Goal: Transaction & Acquisition: Purchase product/service

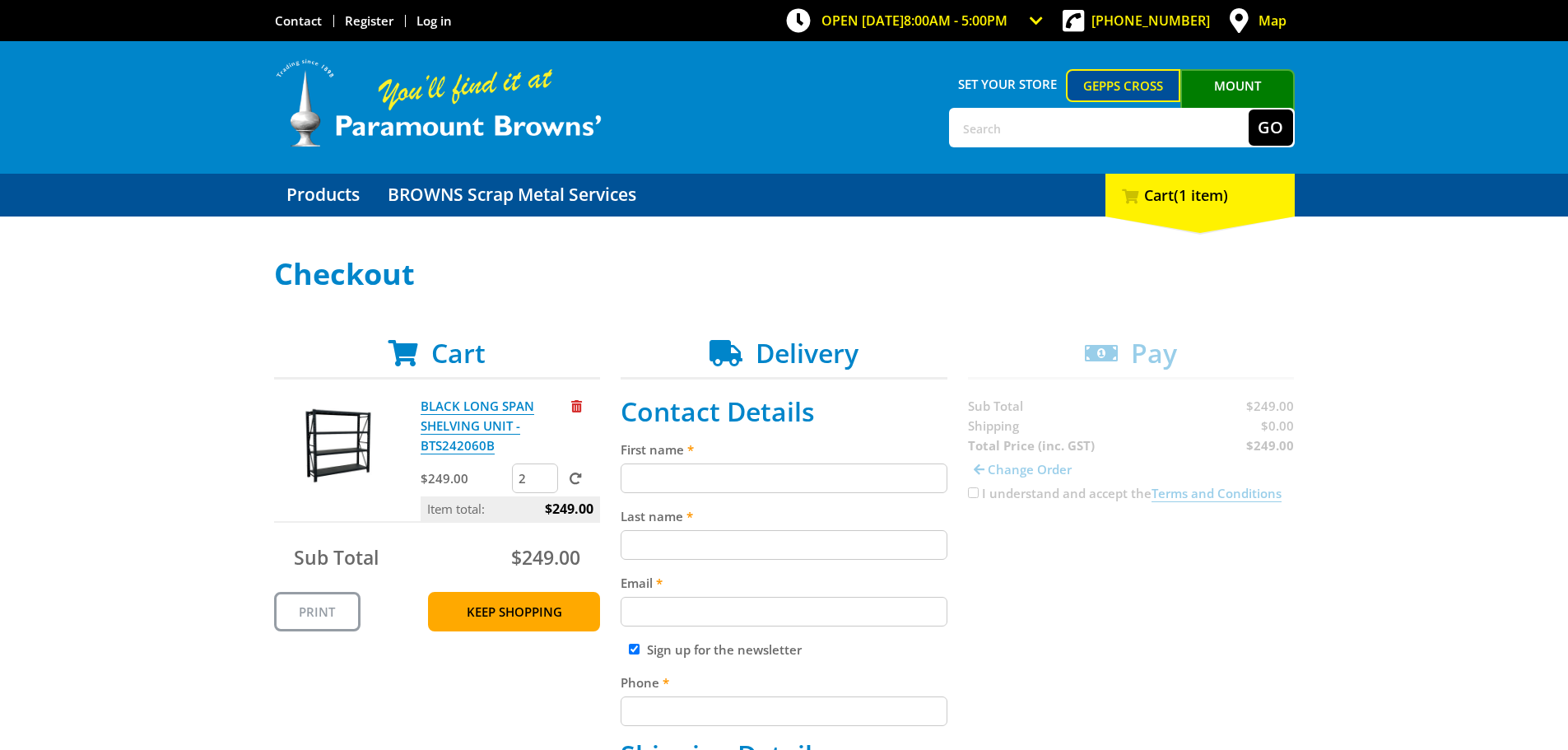
click at [545, 472] on input "2" at bounding box center [535, 478] width 46 height 29
type input "3"
click at [544, 472] on input "3" at bounding box center [535, 478] width 46 height 29
click at [496, 609] on link "Keep Shopping" at bounding box center [514, 612] width 172 height 39
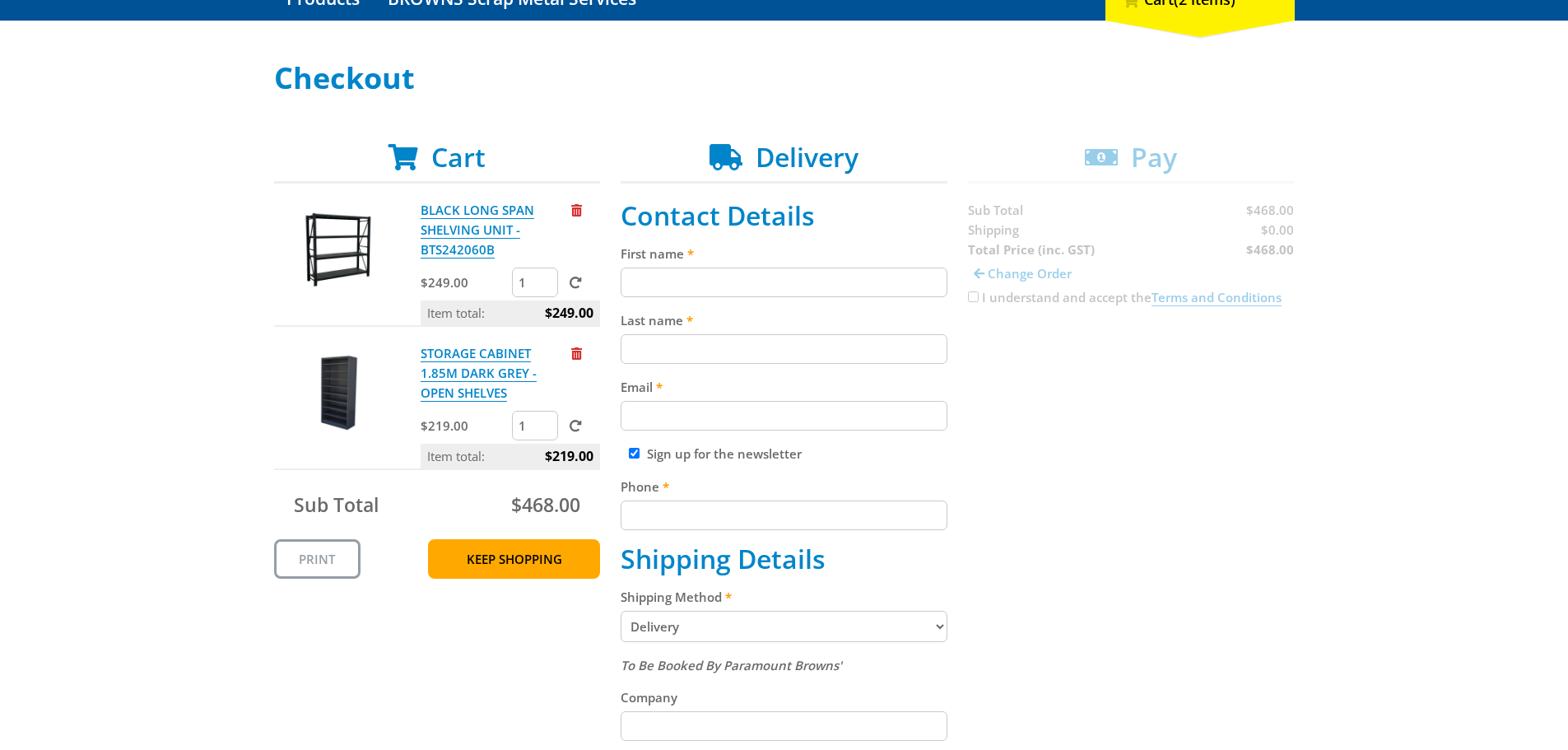
scroll to position [247, 0]
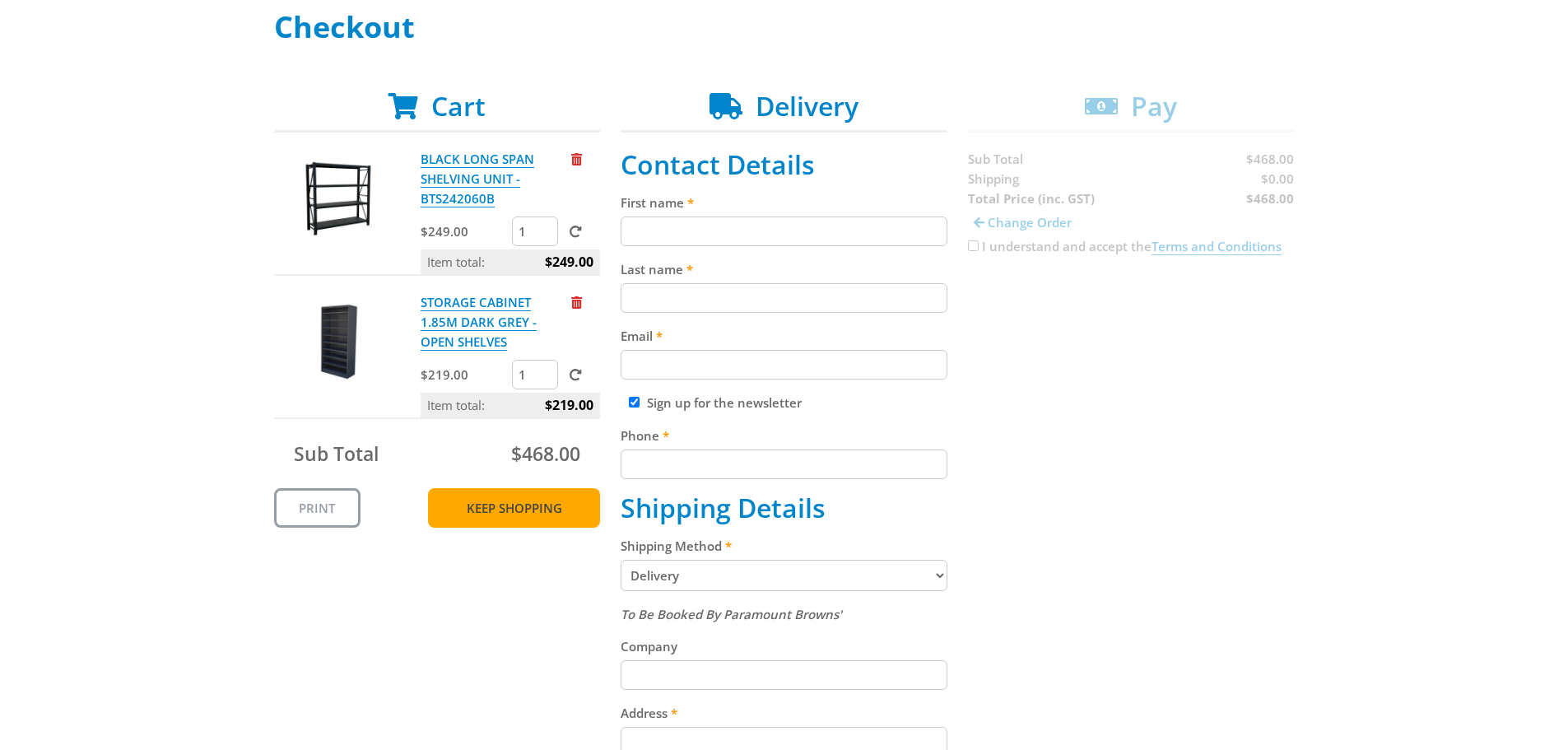
click at [526, 505] on link "Keep Shopping" at bounding box center [514, 508] width 172 height 39
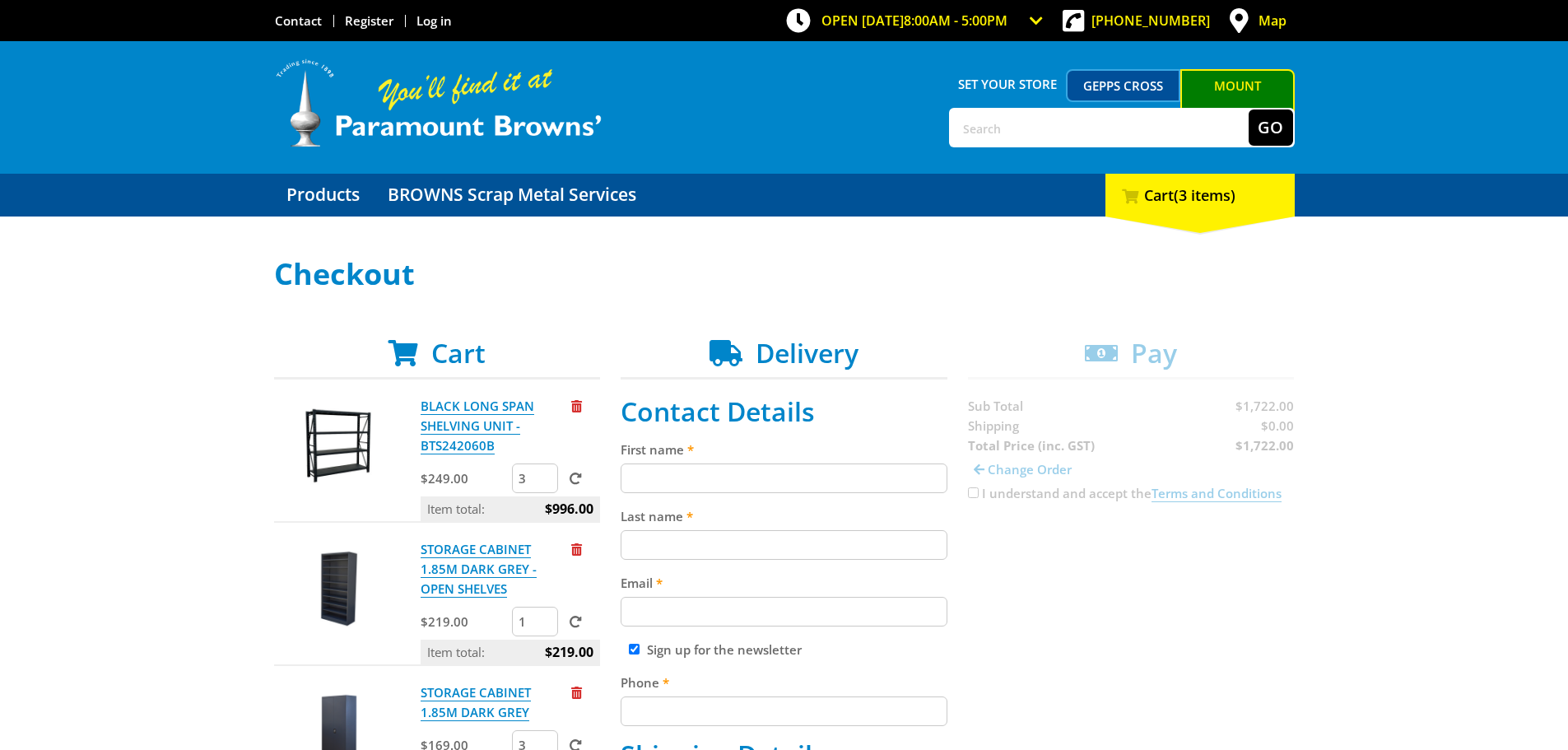
type input "3"
click at [545, 483] on input "3" at bounding box center [535, 478] width 46 height 29
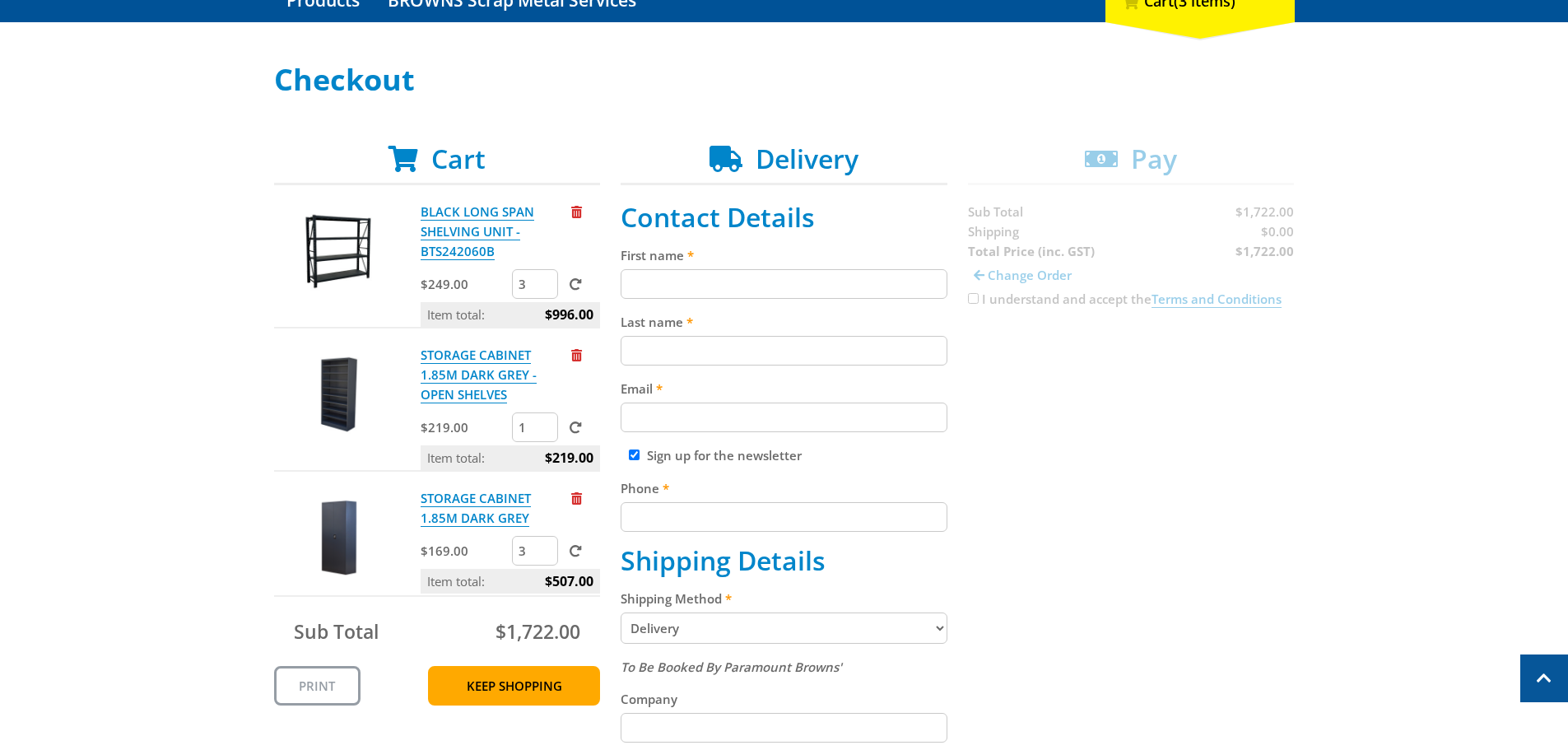
scroll to position [164, 0]
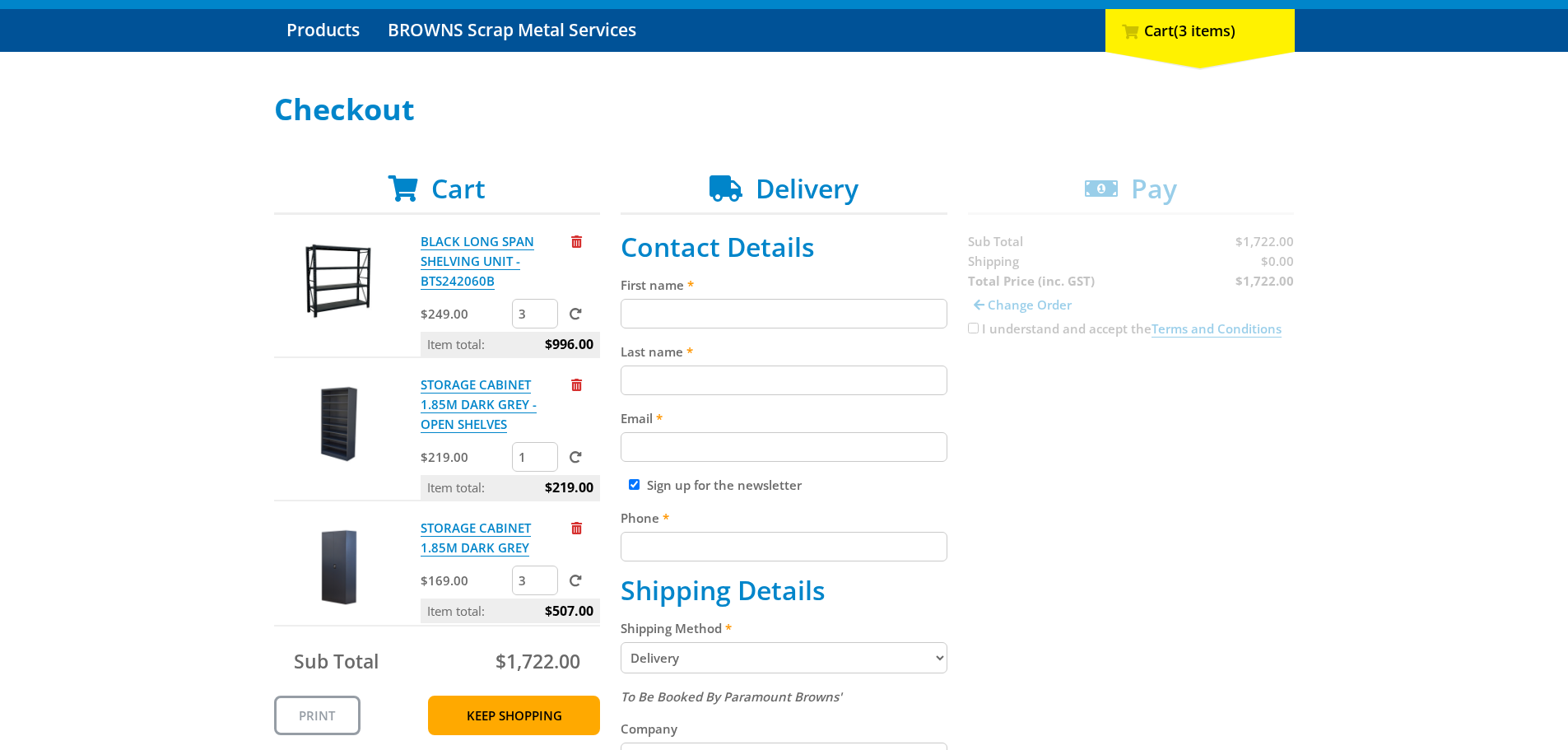
click at [576, 311] on span at bounding box center [575, 314] width 13 height 13
click at [0, 0] on input "submit" at bounding box center [0, 0] width 0 height 0
click at [542, 713] on link "Keep Shopping" at bounding box center [514, 716] width 172 height 39
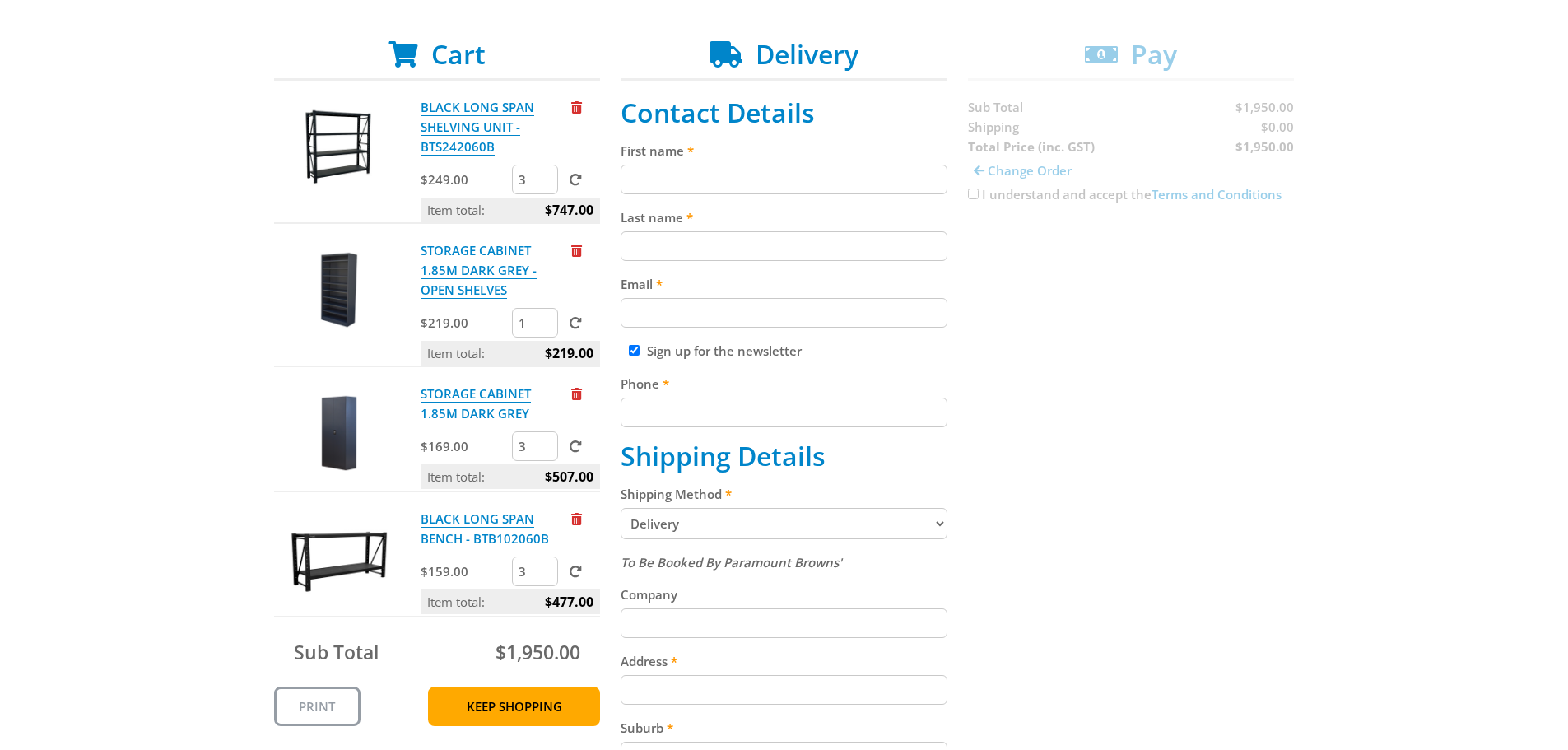
scroll to position [330, 0]
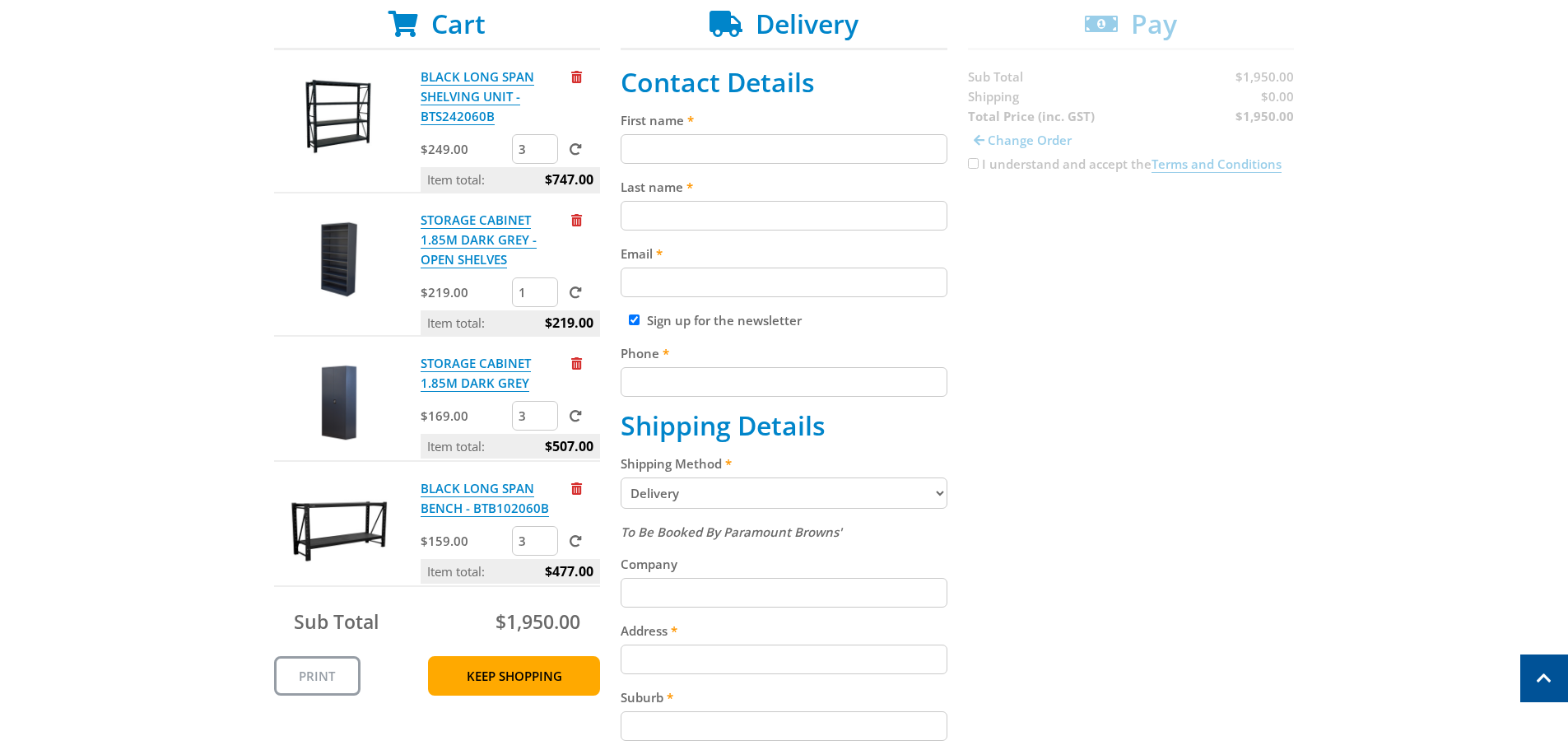
click at [937, 493] on select "Pickup from [GEOGRAPHIC_DATA][PERSON_NAME] Delivery" at bounding box center [784, 492] width 327 height 31
select select "Pickup"
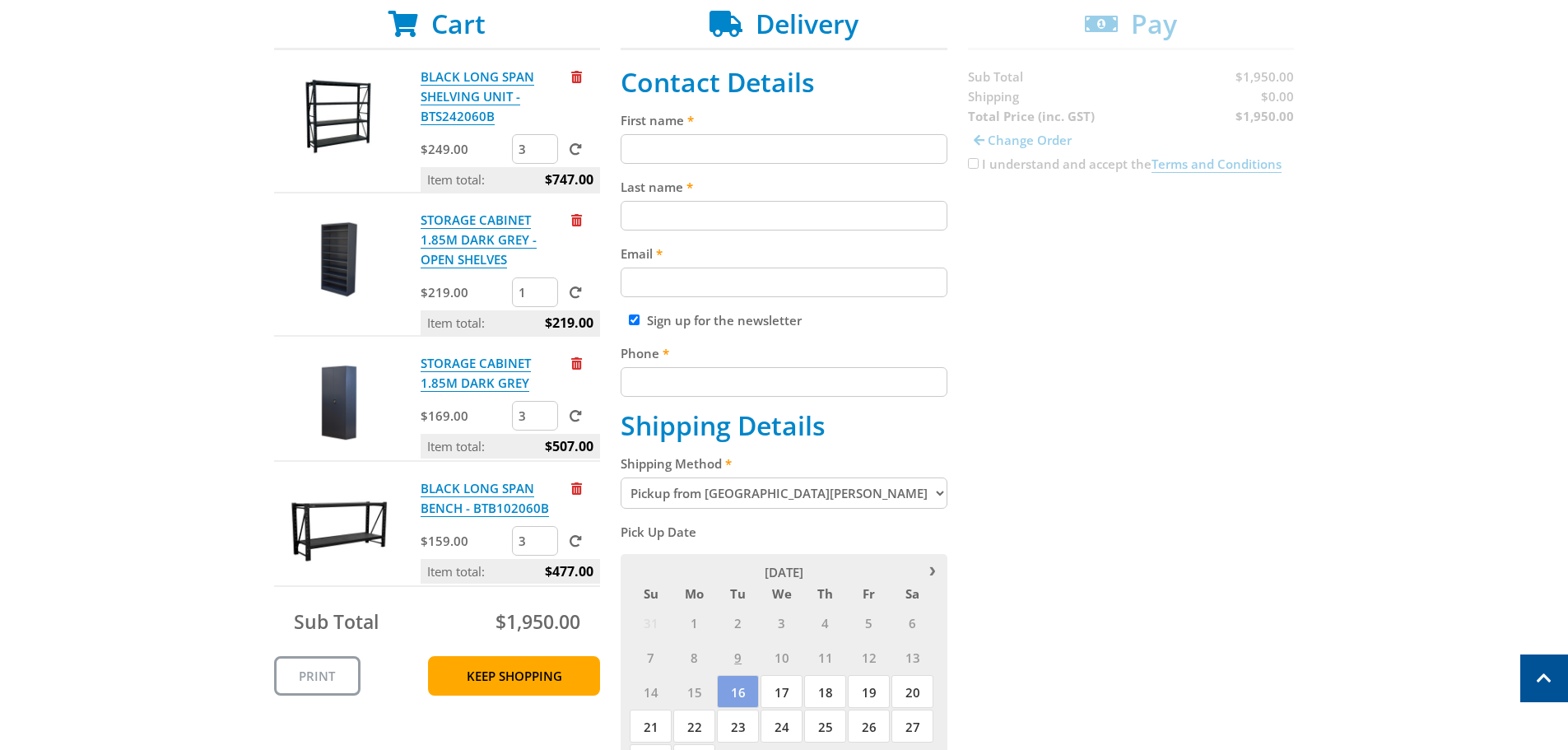
click at [783, 654] on span "10" at bounding box center [781, 657] width 42 height 33
click at [823, 654] on span "11" at bounding box center [825, 657] width 42 height 33
click at [734, 685] on span "16" at bounding box center [738, 691] width 42 height 33
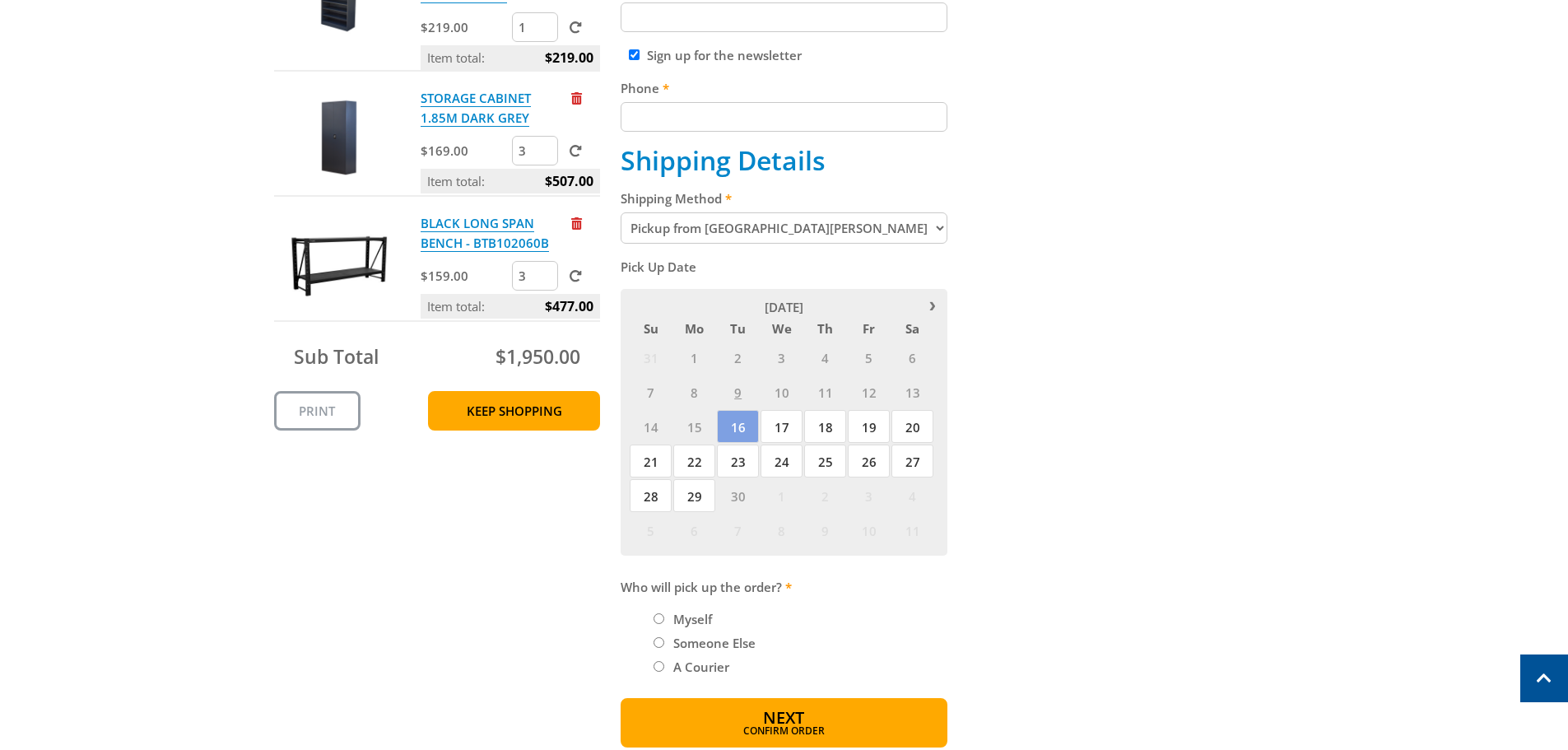
scroll to position [659, 0]
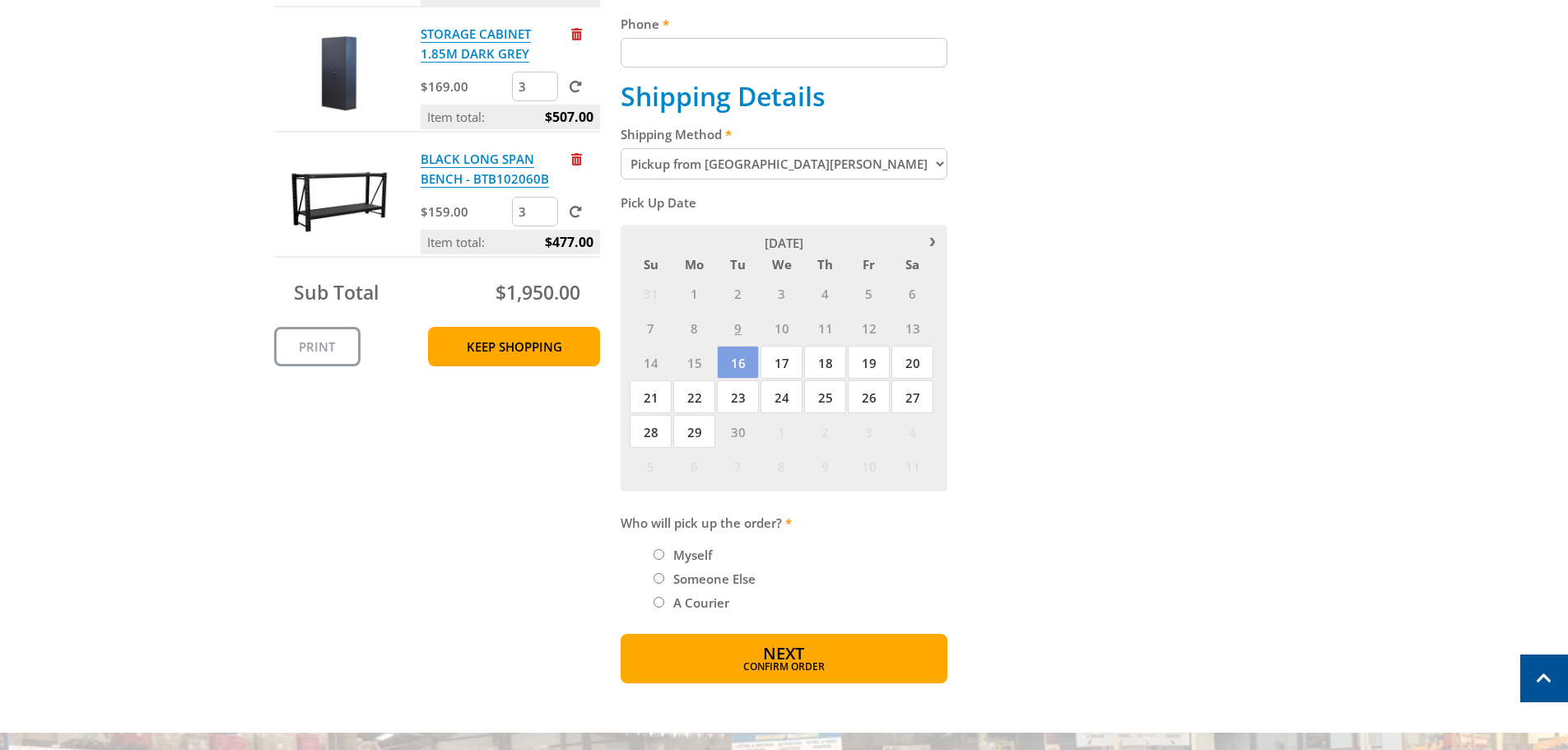
click at [657, 554] on input "Myself" at bounding box center [659, 555] width 11 height 11
radio input "true"
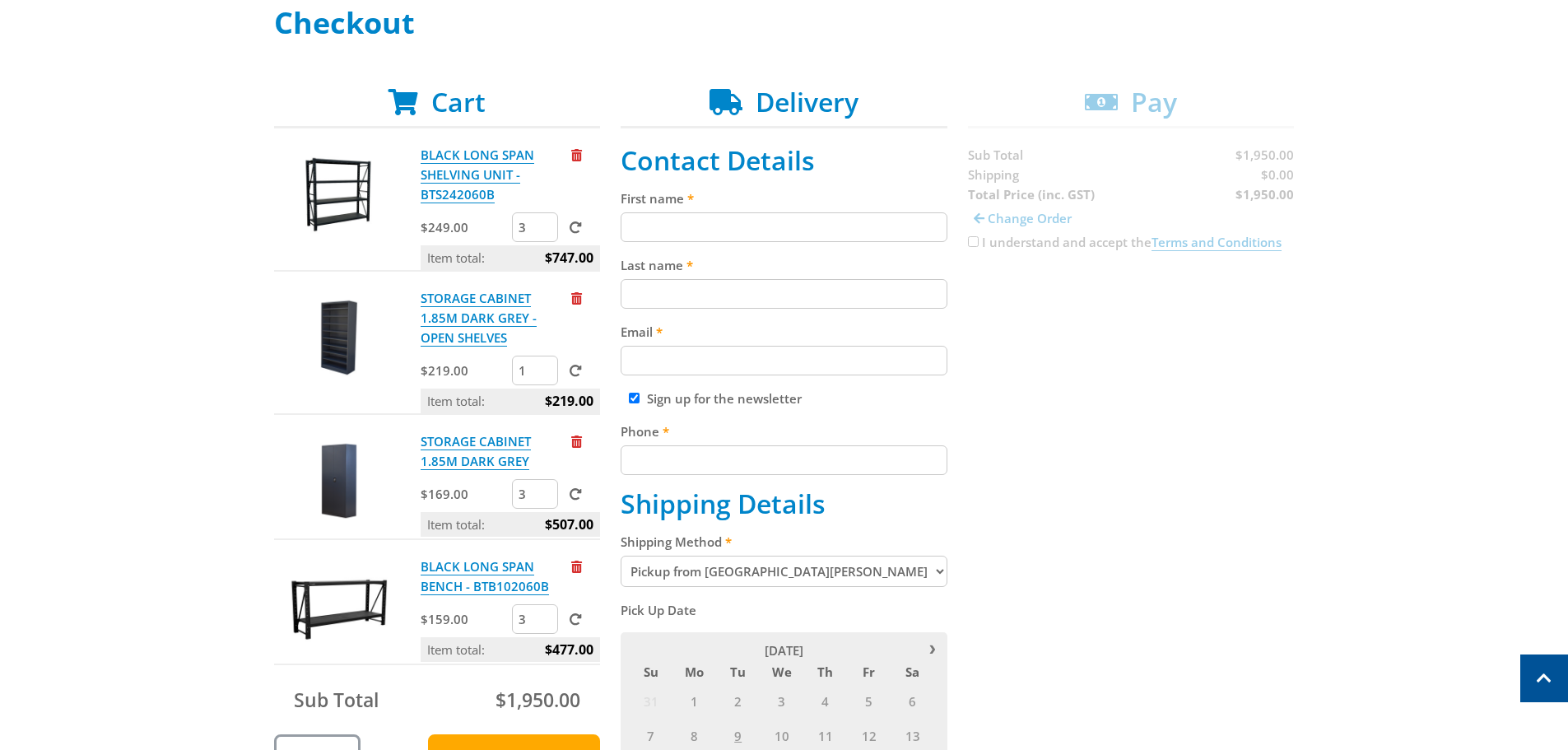
scroll to position [247, 0]
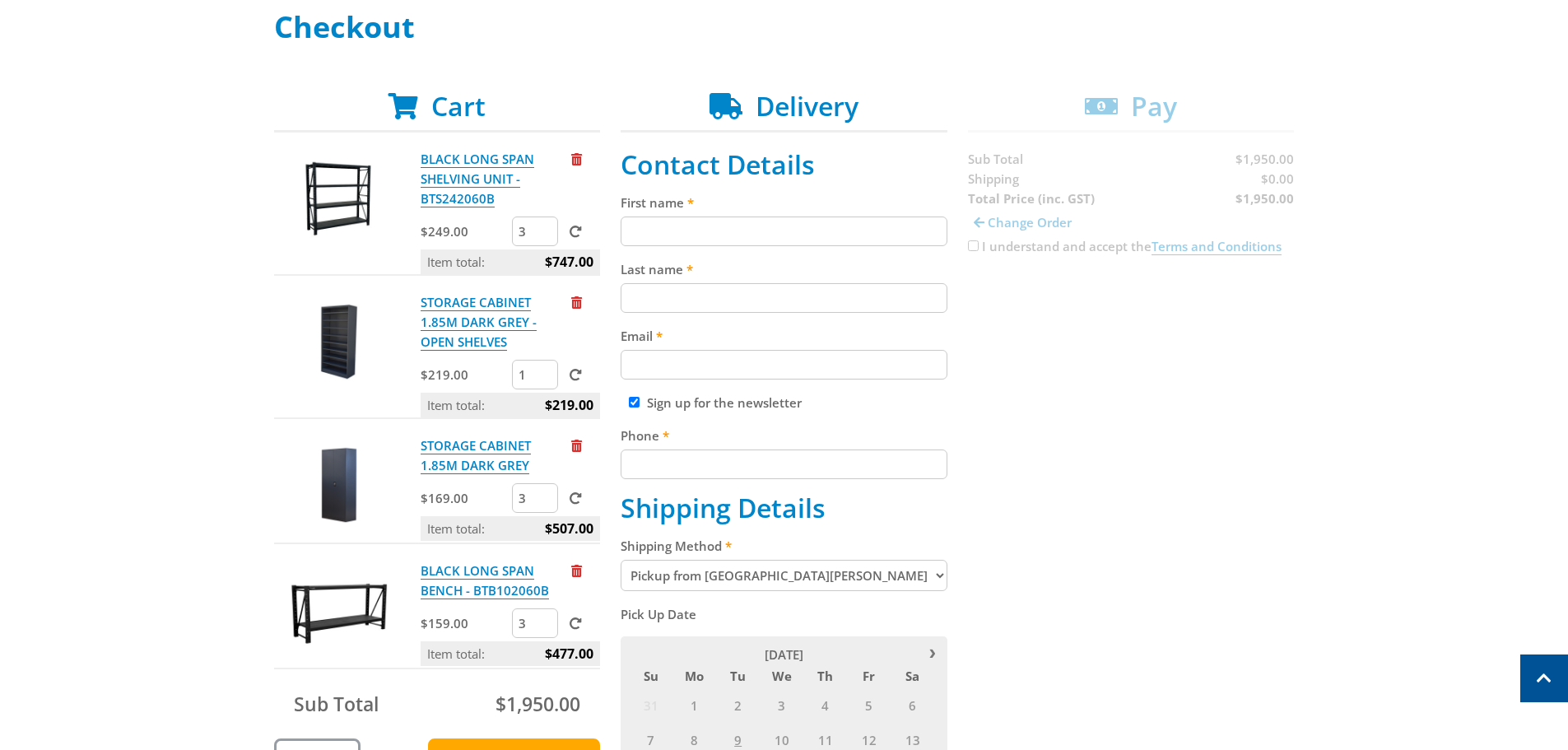
click at [652, 234] on input "First name" at bounding box center [784, 231] width 327 height 29
type input "[PERSON_NAME]"
type input "[PERSON_NAME][EMAIL_ADDRESS][PERSON_NAME][DOMAIN_NAME]"
type input "0419194523"
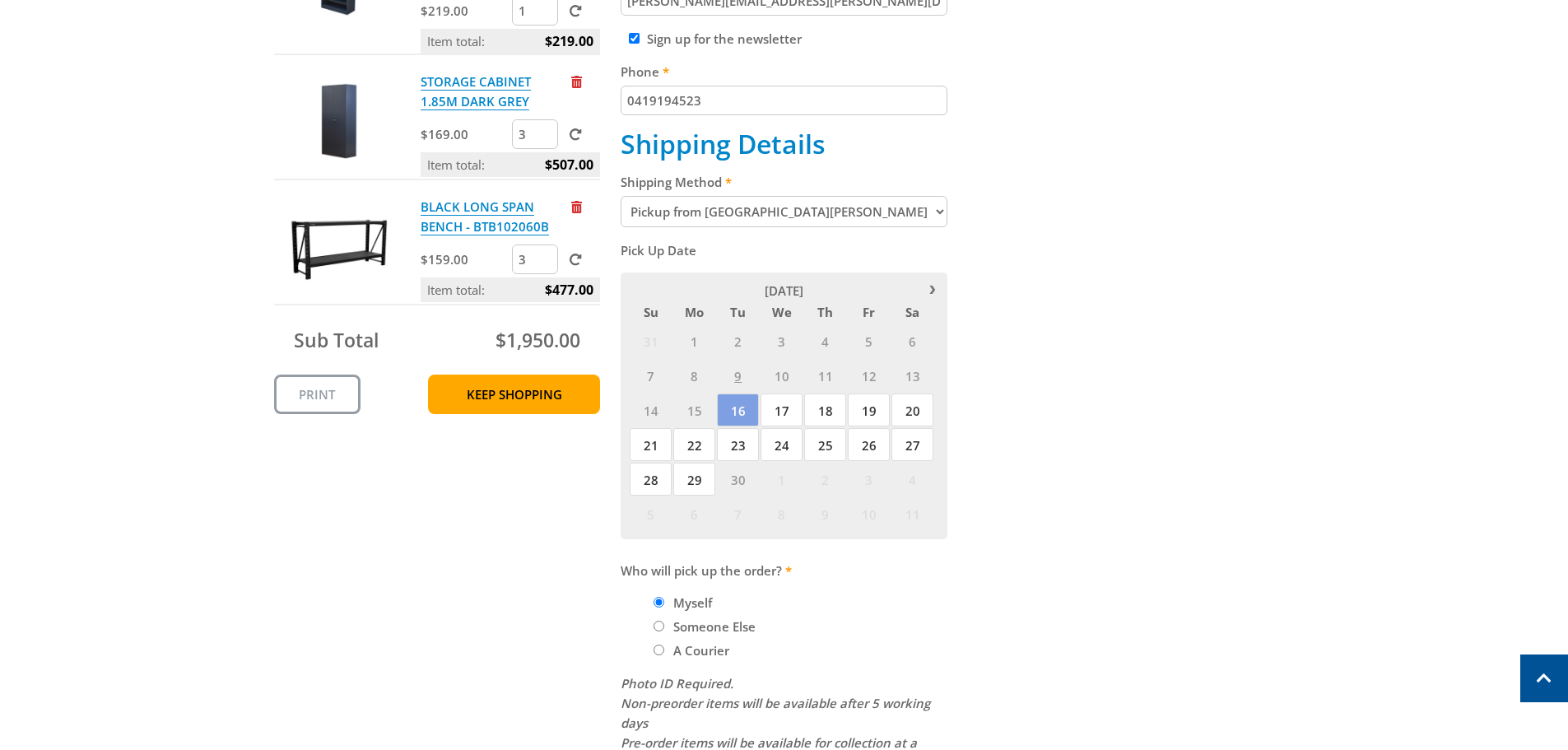
scroll to position [742, 0]
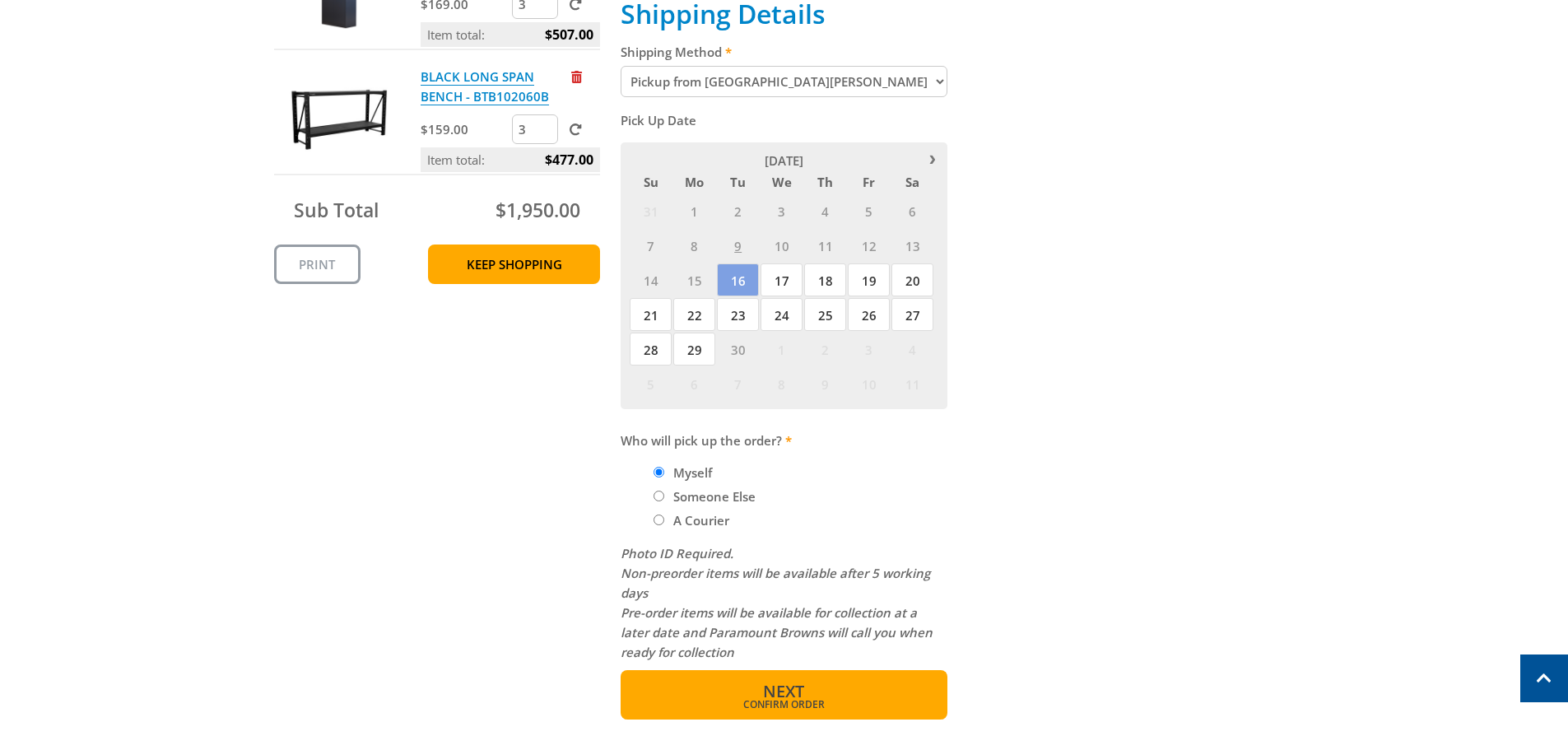
click at [788, 690] on span "Next" at bounding box center [783, 691] width 41 height 23
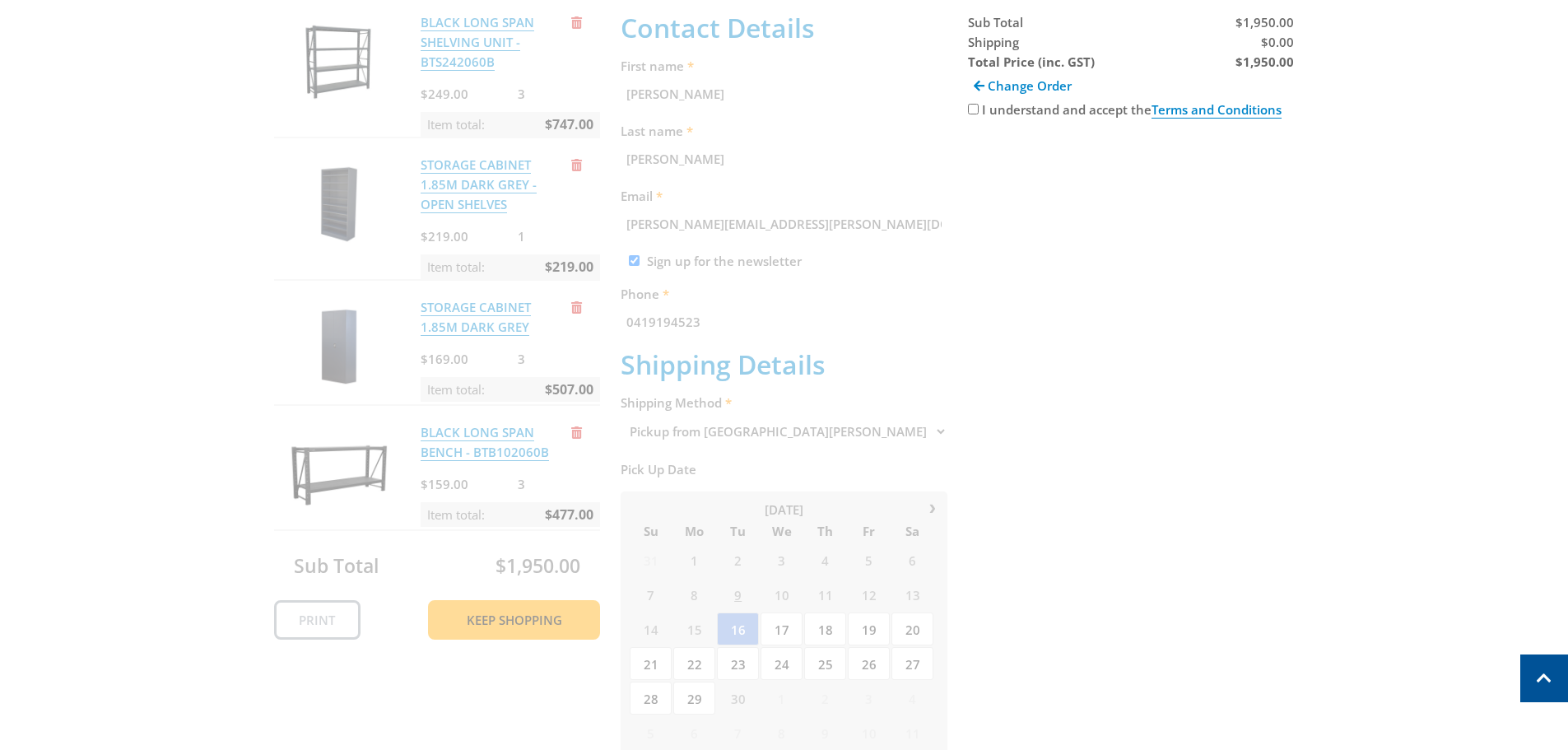
scroll to position [338, 0]
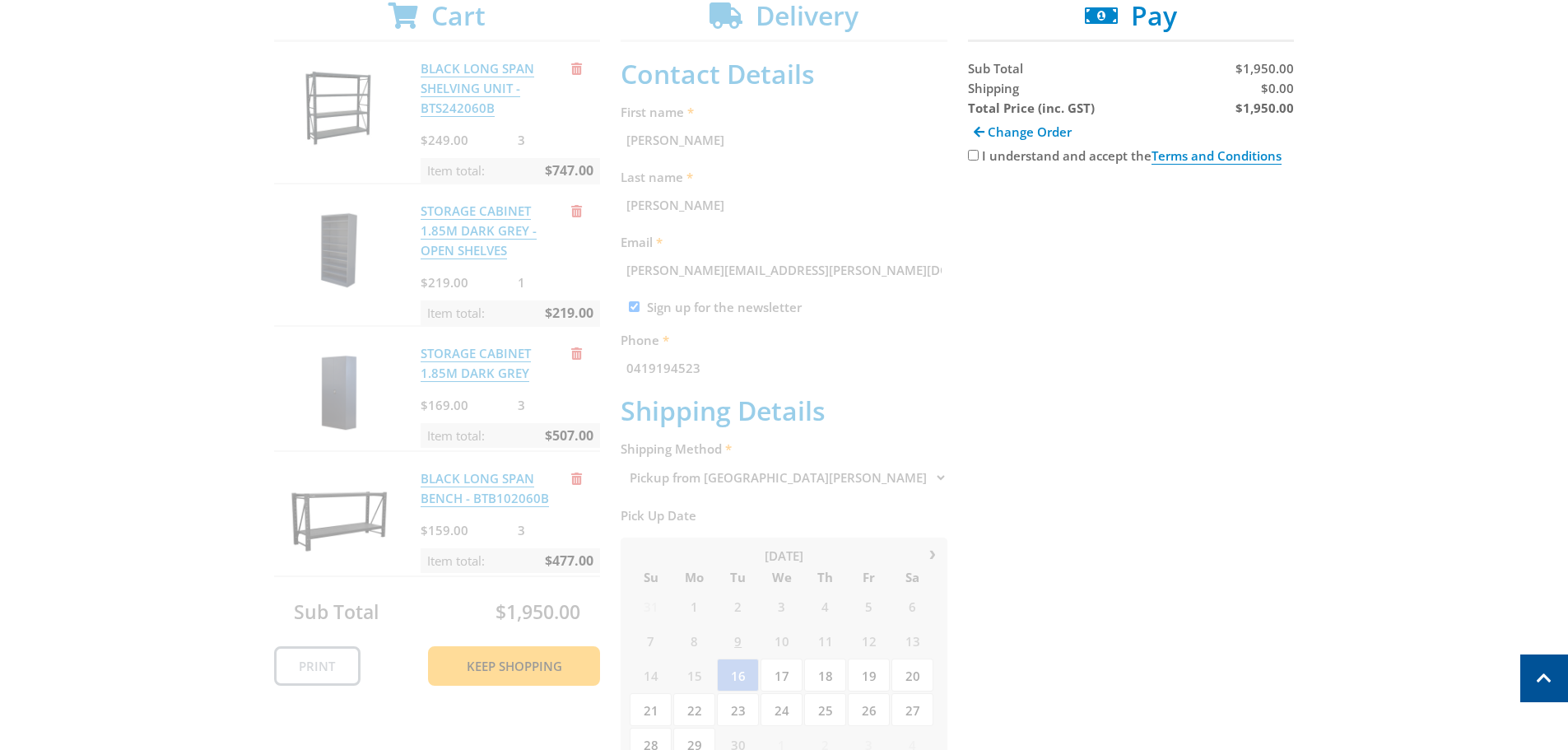
click at [970, 158] on input "I understand and accept the Terms and Conditions" at bounding box center [974, 155] width 11 height 11
checkbox input "true"
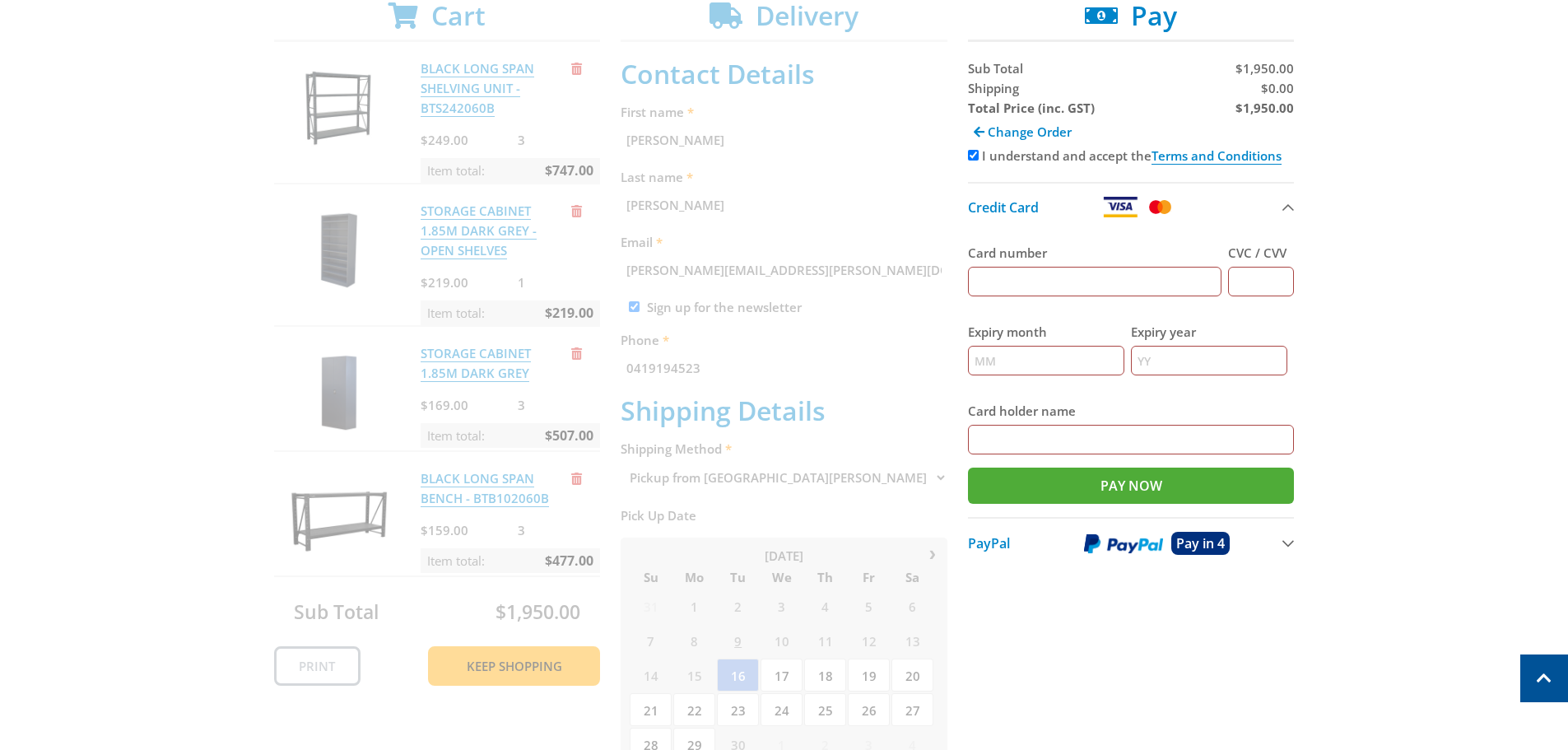
click at [990, 280] on input "Card number" at bounding box center [1095, 281] width 254 height 29
type input "4715276661252373"
click at [1245, 279] on input "CVC / CVV" at bounding box center [1261, 281] width 66 height 29
type input "822"
click at [992, 361] on input "Expiry month" at bounding box center [1046, 360] width 157 height 29
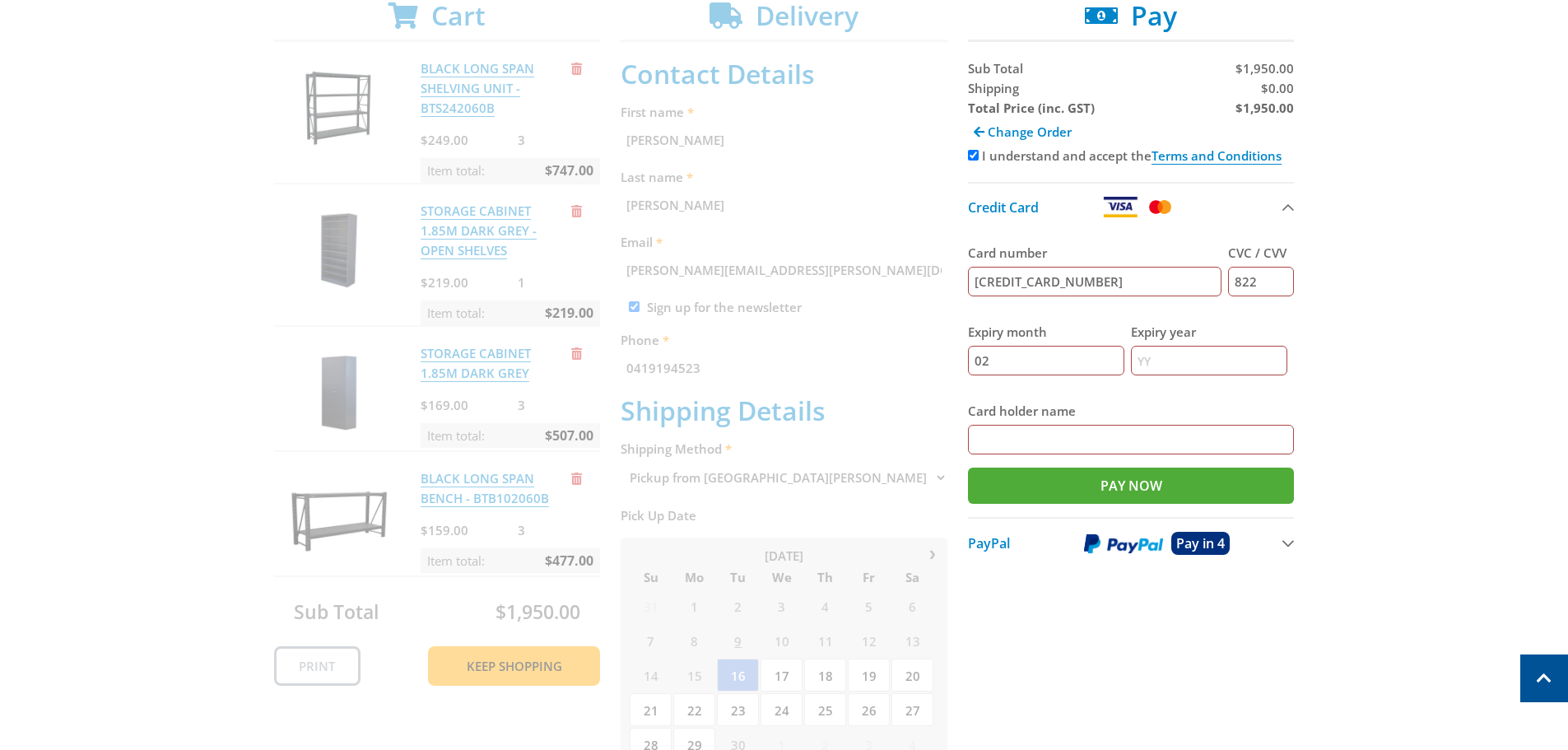
type input "02"
click at [1159, 357] on input "Expiry year" at bounding box center [1209, 360] width 157 height 29
type input "26"
click at [988, 439] on input "Card holder name" at bounding box center [1132, 440] width 327 height 29
type input "Endeavour group"
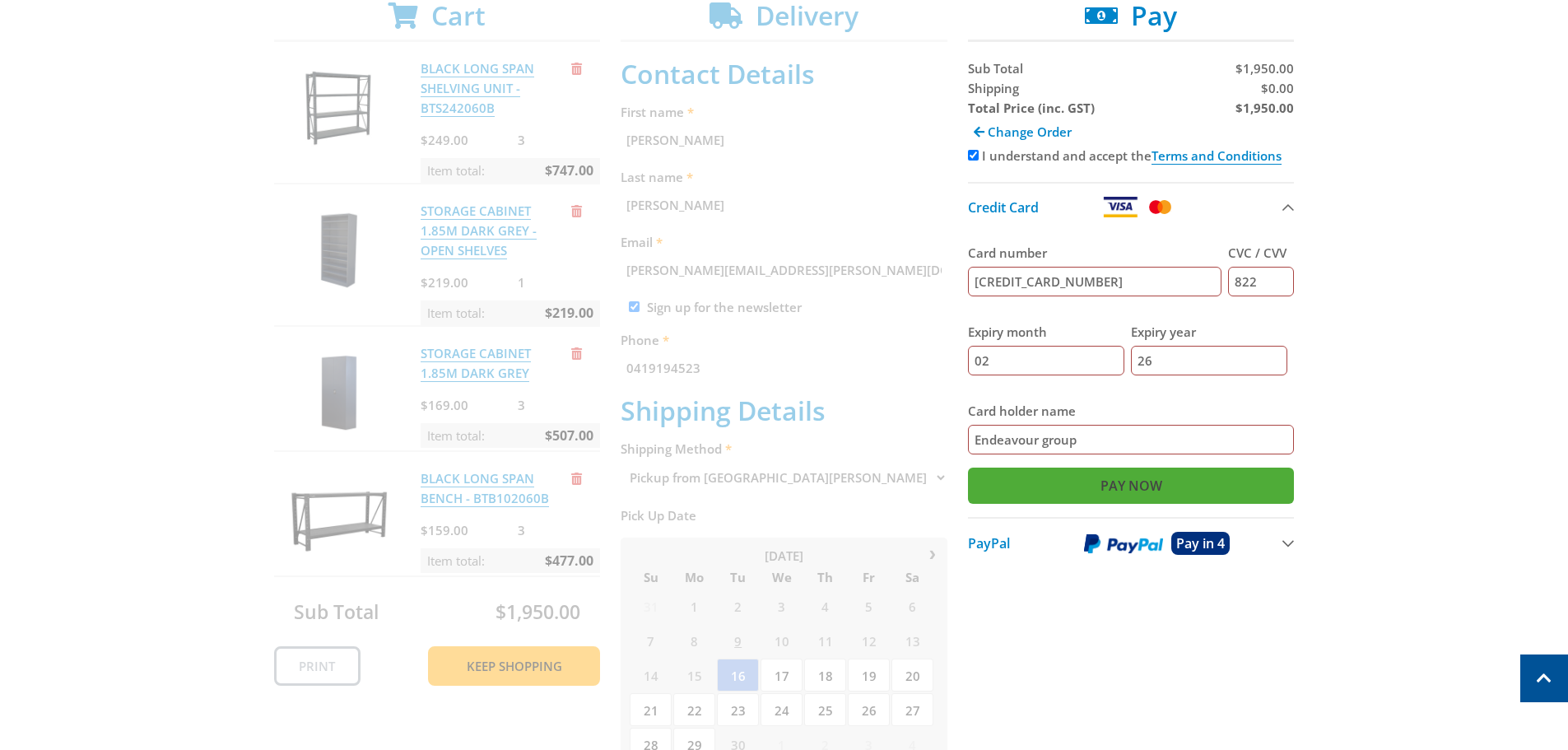
click at [1134, 484] on input "Pay Now" at bounding box center [1132, 486] width 327 height 36
type input "Paying..."
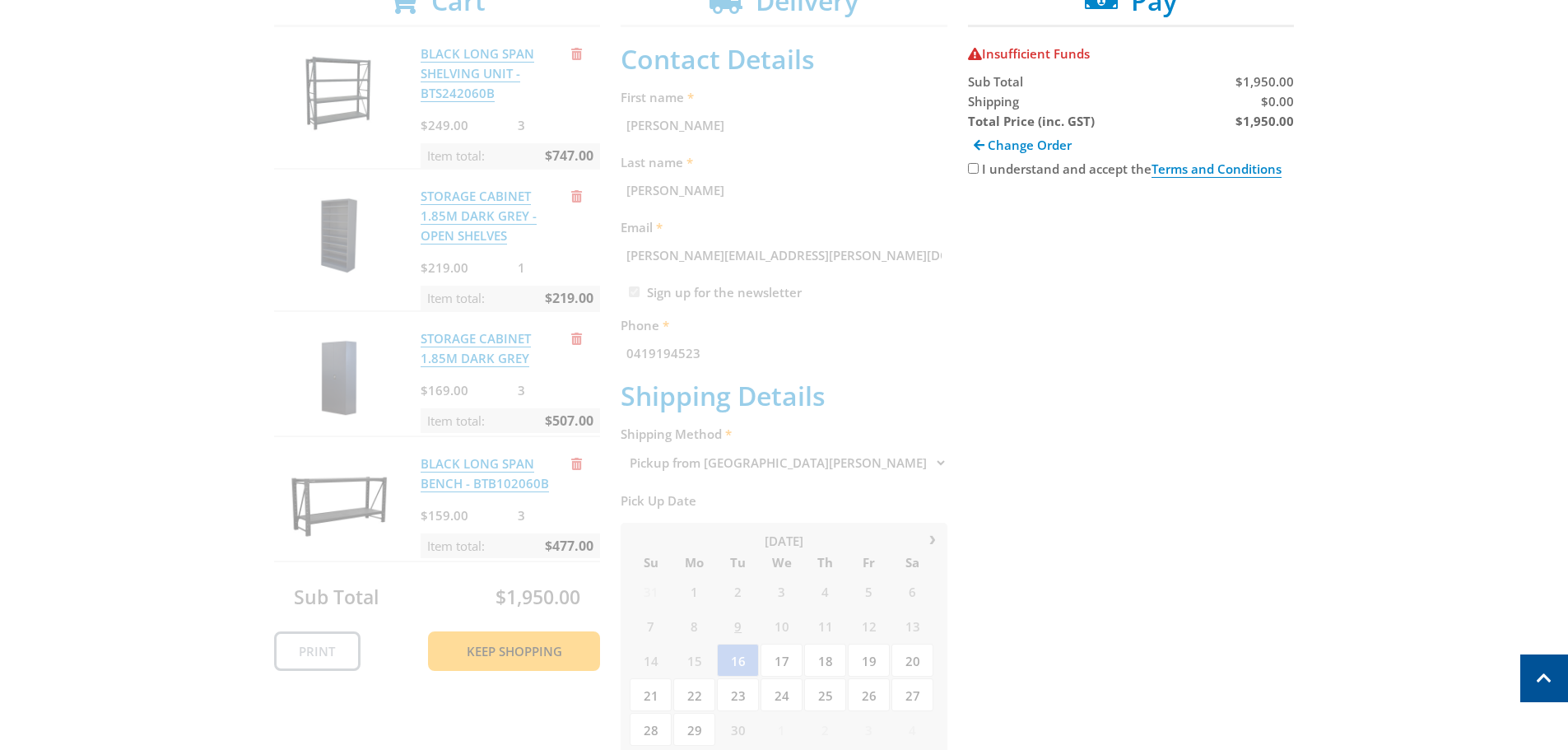
scroll to position [330, 0]
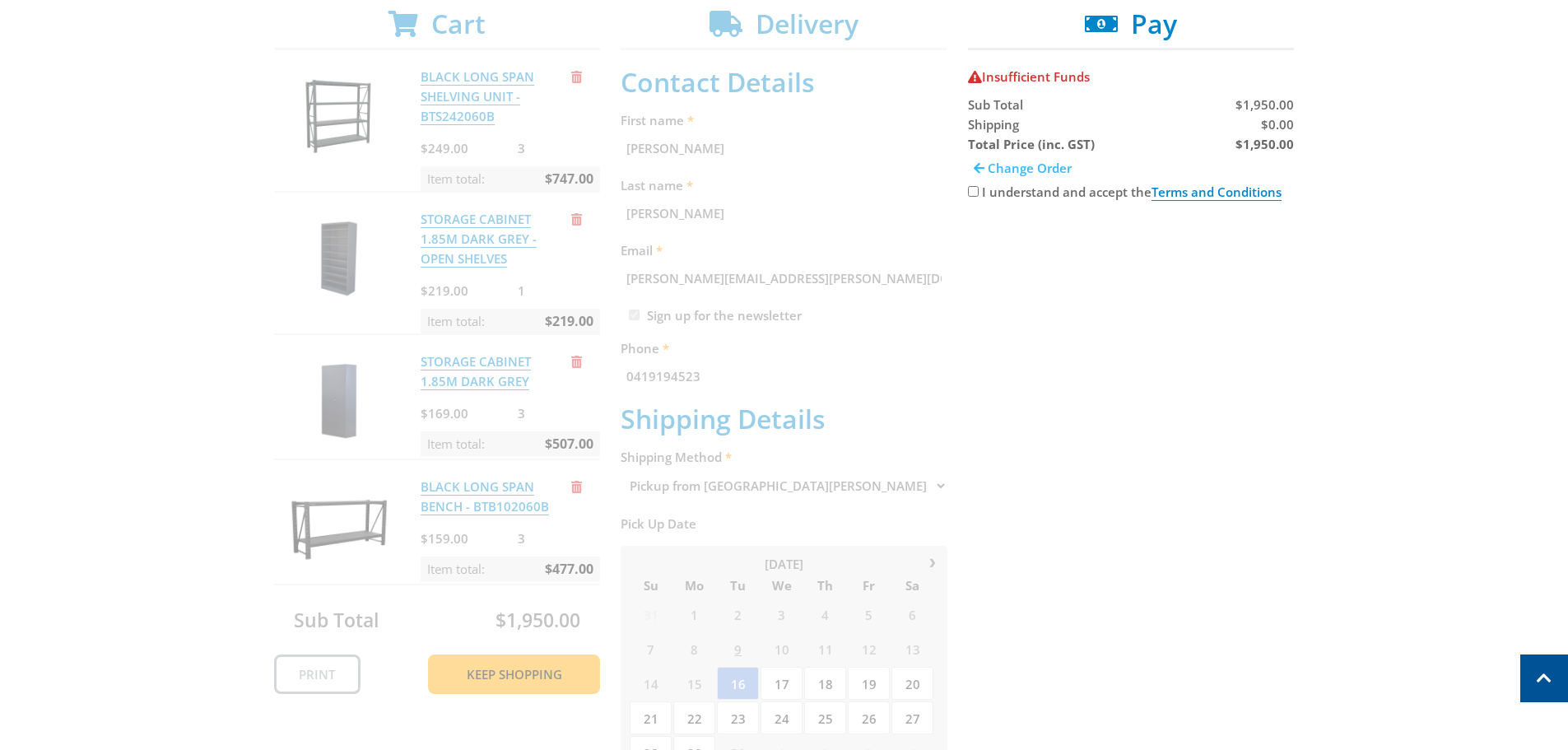
click at [1044, 165] on span "Change Order" at bounding box center [1030, 168] width 84 height 17
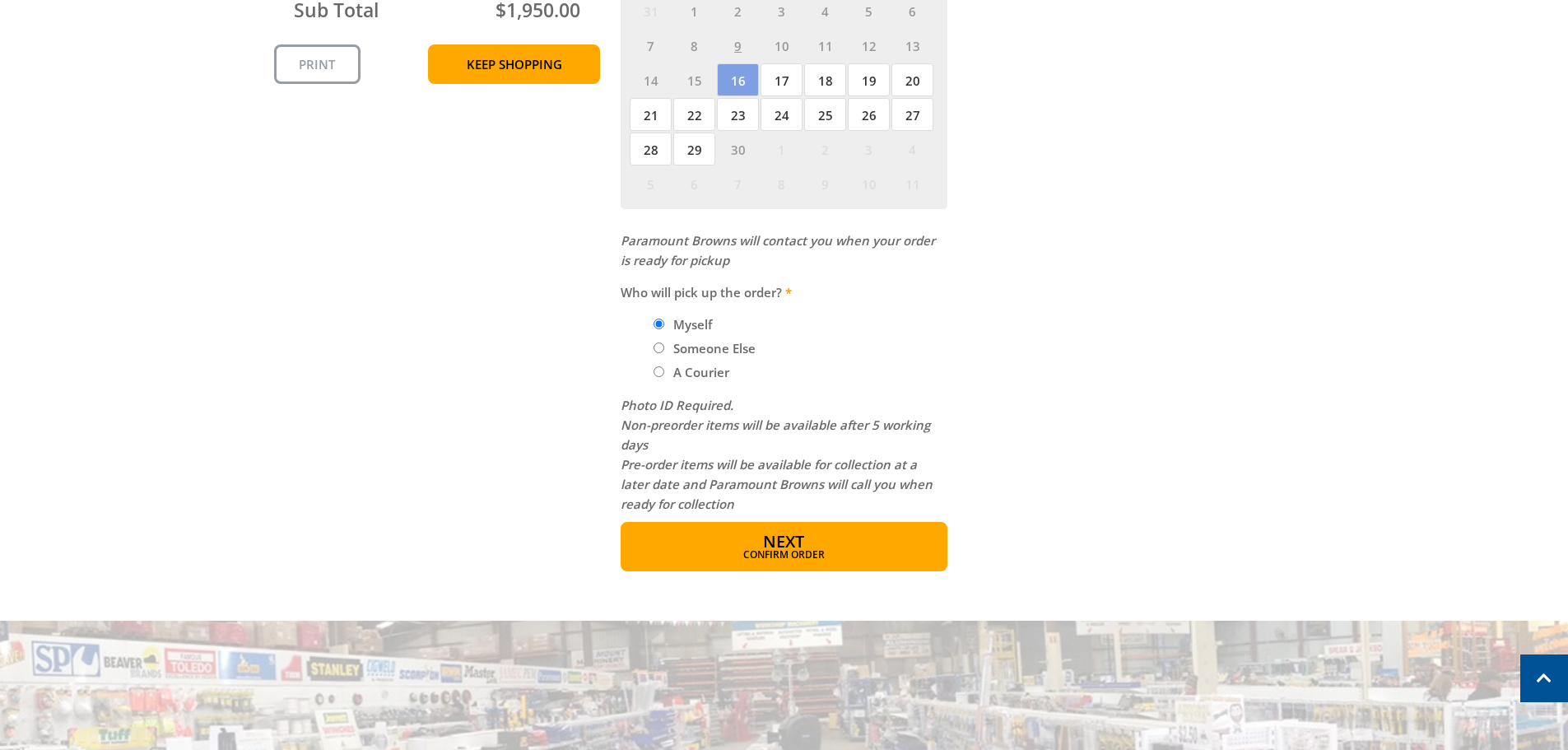
scroll to position [988, 0]
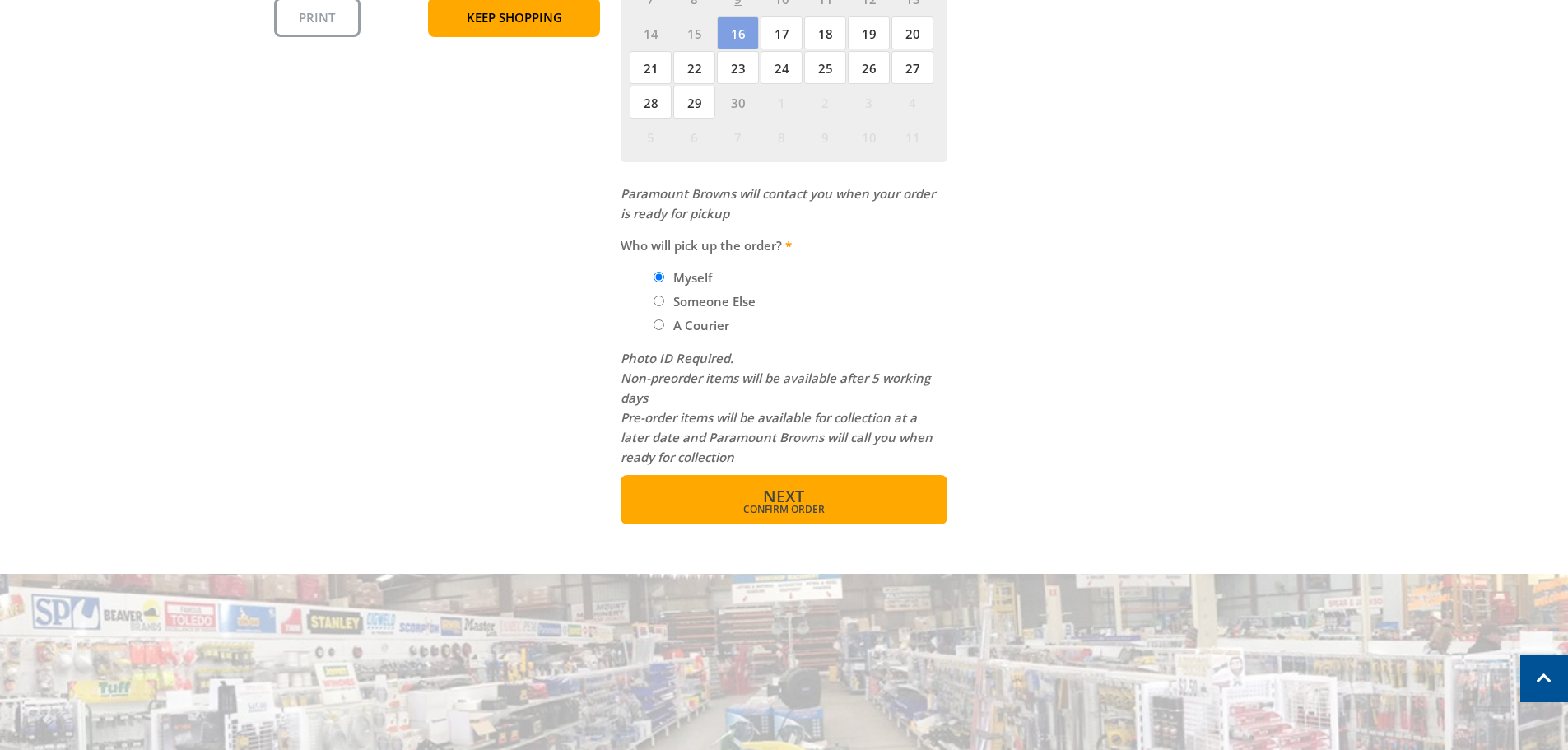
click at [781, 498] on span "Next" at bounding box center [783, 496] width 41 height 23
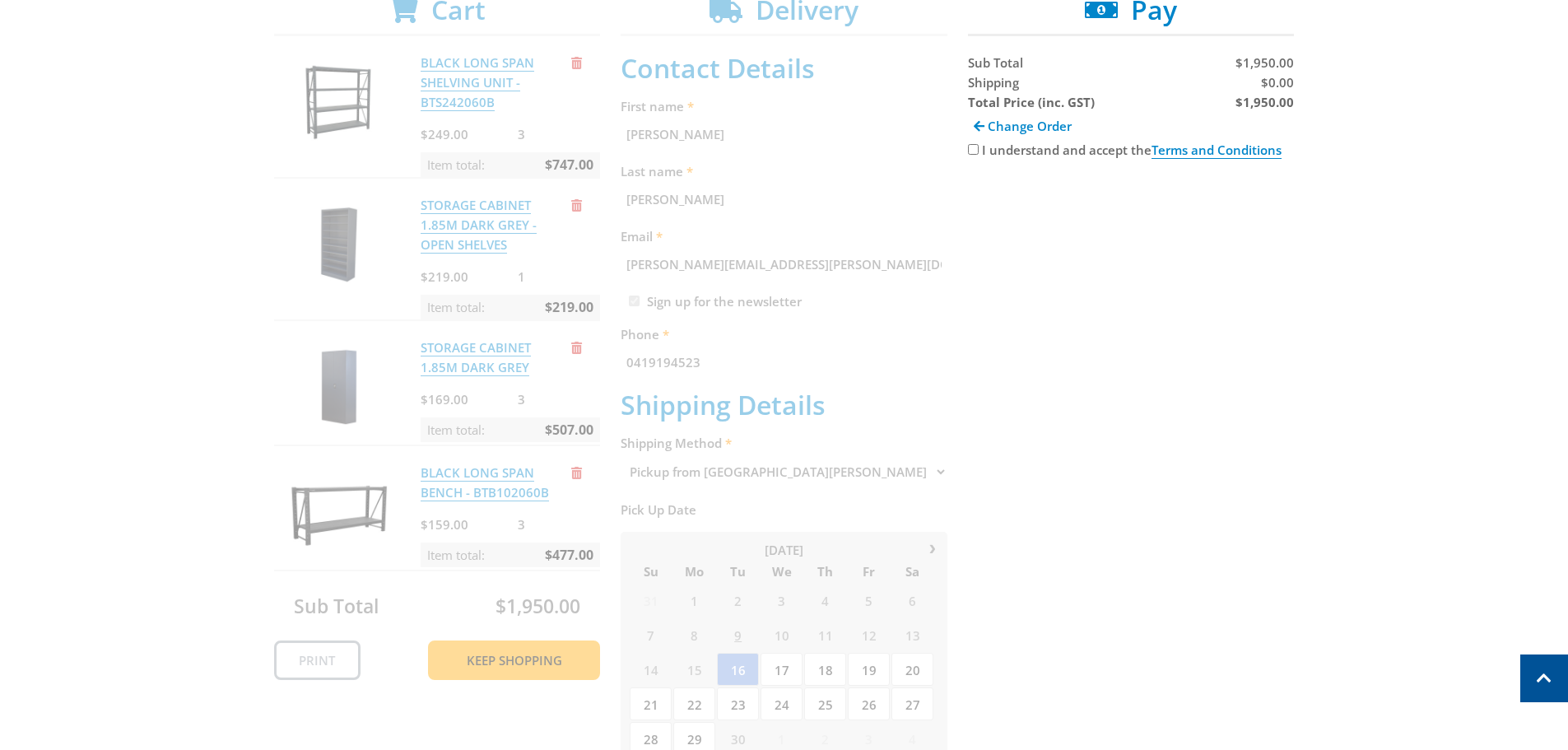
scroll to position [338, 0]
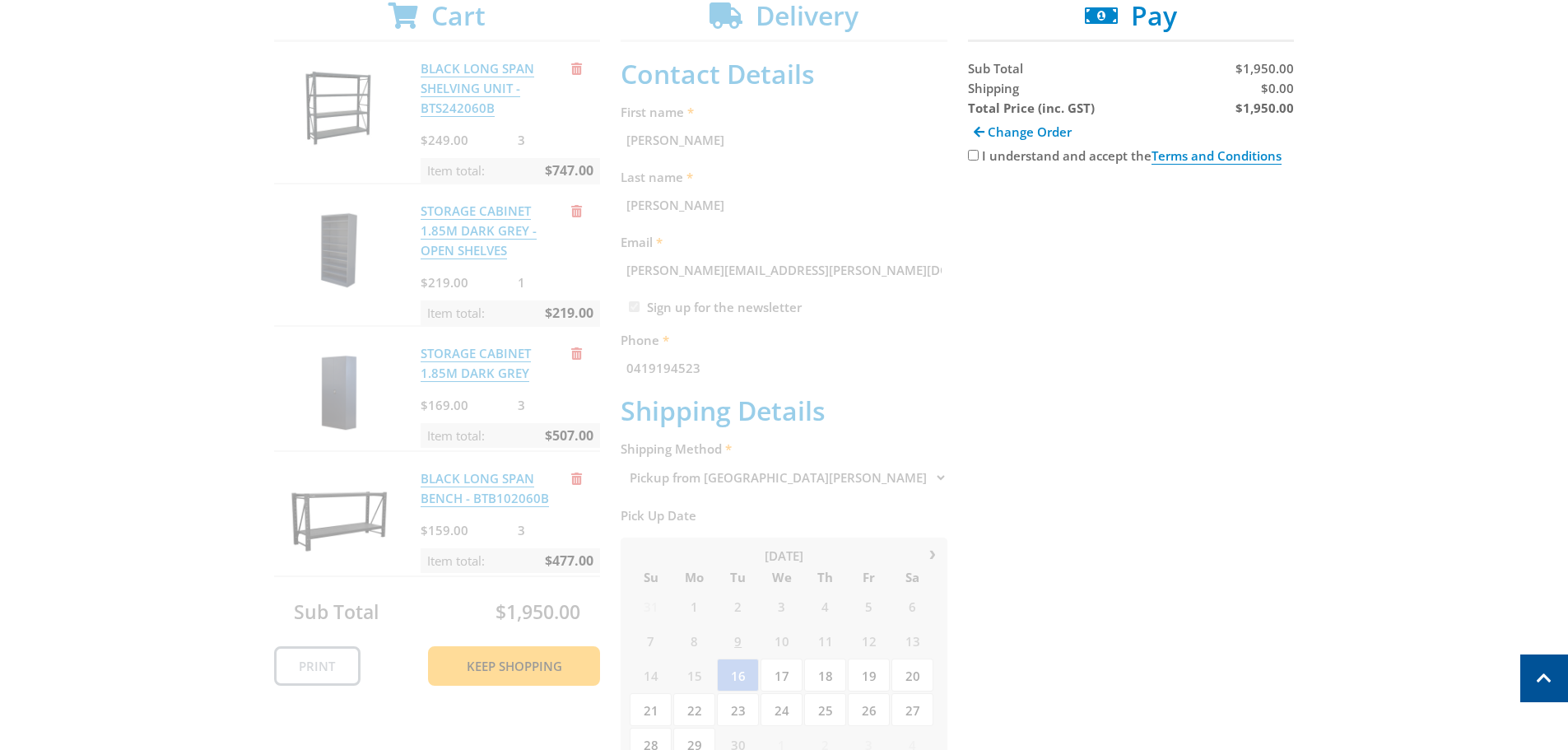
click at [970, 153] on input "I understand and accept the Terms and Conditions" at bounding box center [974, 155] width 11 height 11
checkbox input "true"
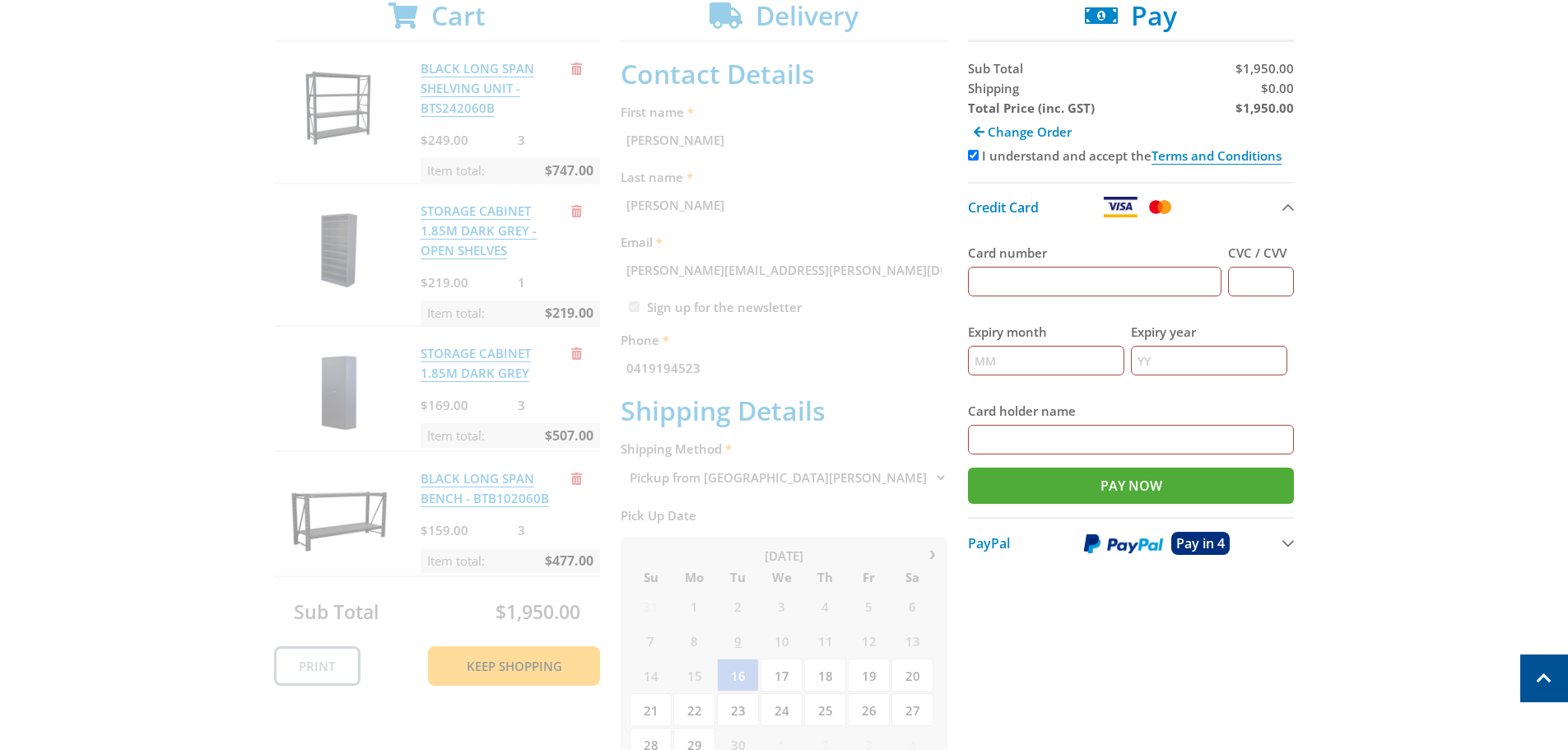
click at [995, 283] on input "Card number" at bounding box center [1095, 281] width 254 height 29
type input "[CREDIT_CARD_NUMBER]"
click at [1259, 284] on input "CVC / CVV" at bounding box center [1261, 281] width 66 height 29
type input "797"
click at [995, 358] on input "Expiry month" at bounding box center [1046, 360] width 157 height 29
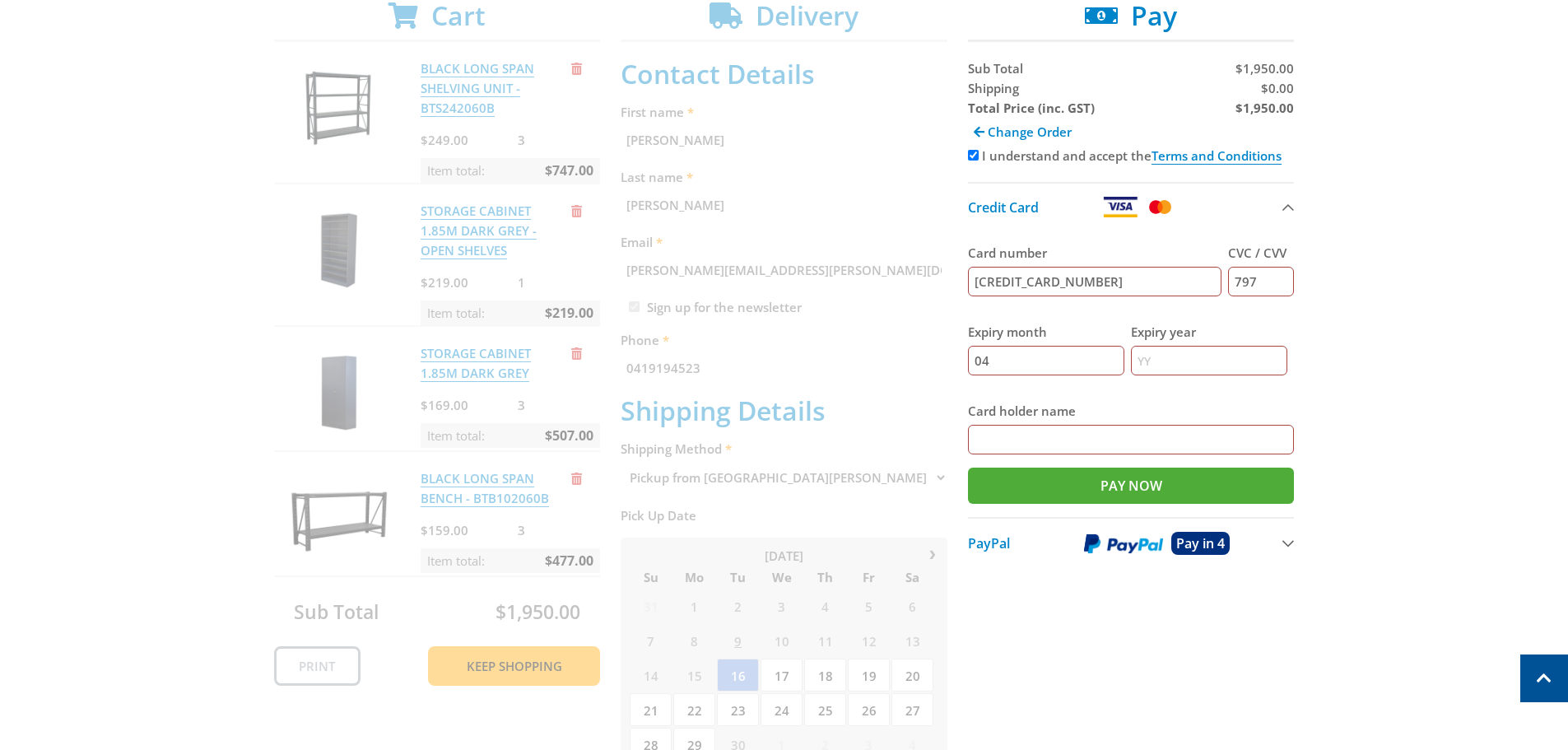
type input "04"
click at [1150, 357] on input "Expiry year" at bounding box center [1209, 360] width 157 height 29
type input "26"
click at [984, 442] on input "Card holder name" at bounding box center [1132, 440] width 327 height 29
type input "Endeavour group"
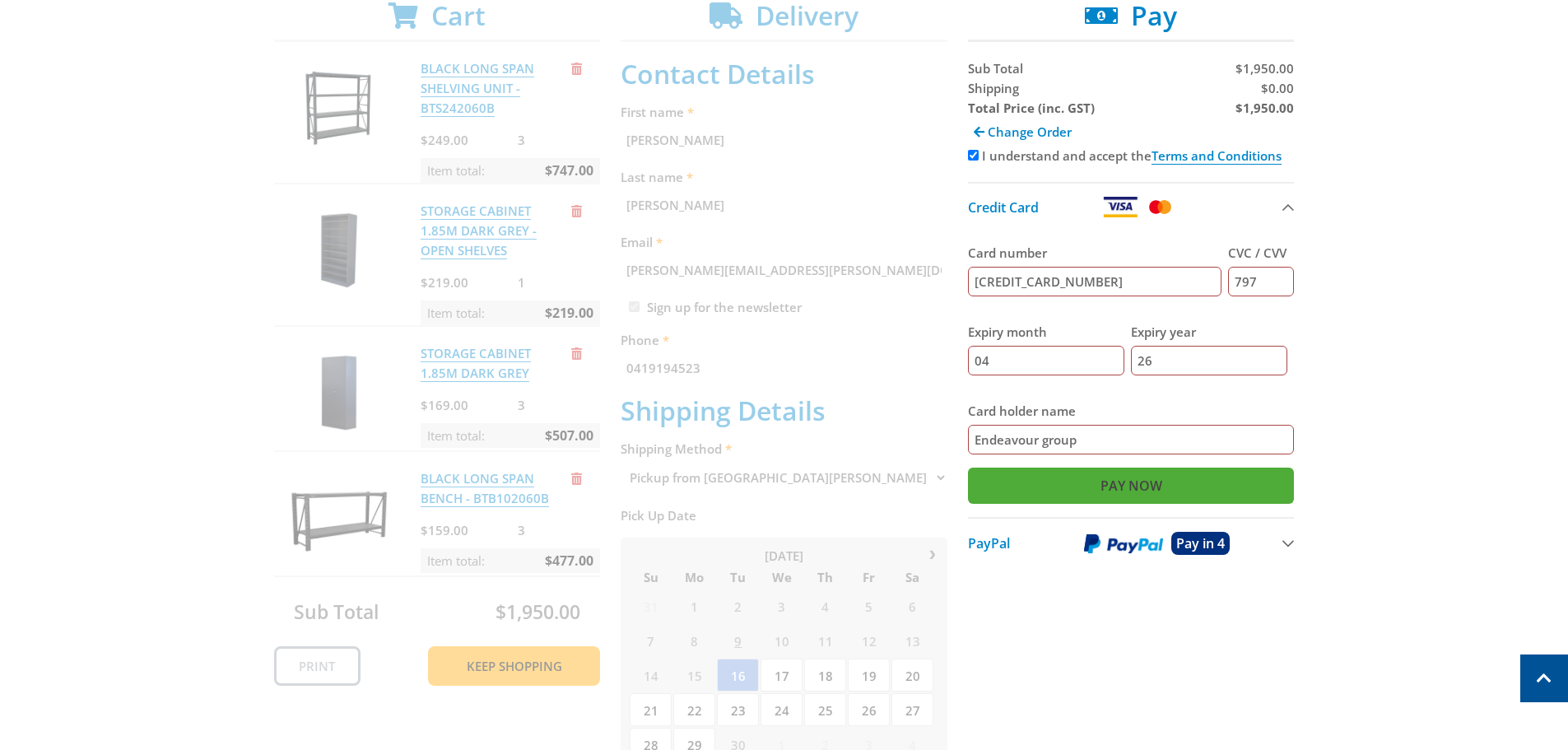
click at [1121, 482] on input "Pay Now" at bounding box center [1132, 486] width 327 height 36
type input "Paying..."
